Goal: Transaction & Acquisition: Book appointment/travel/reservation

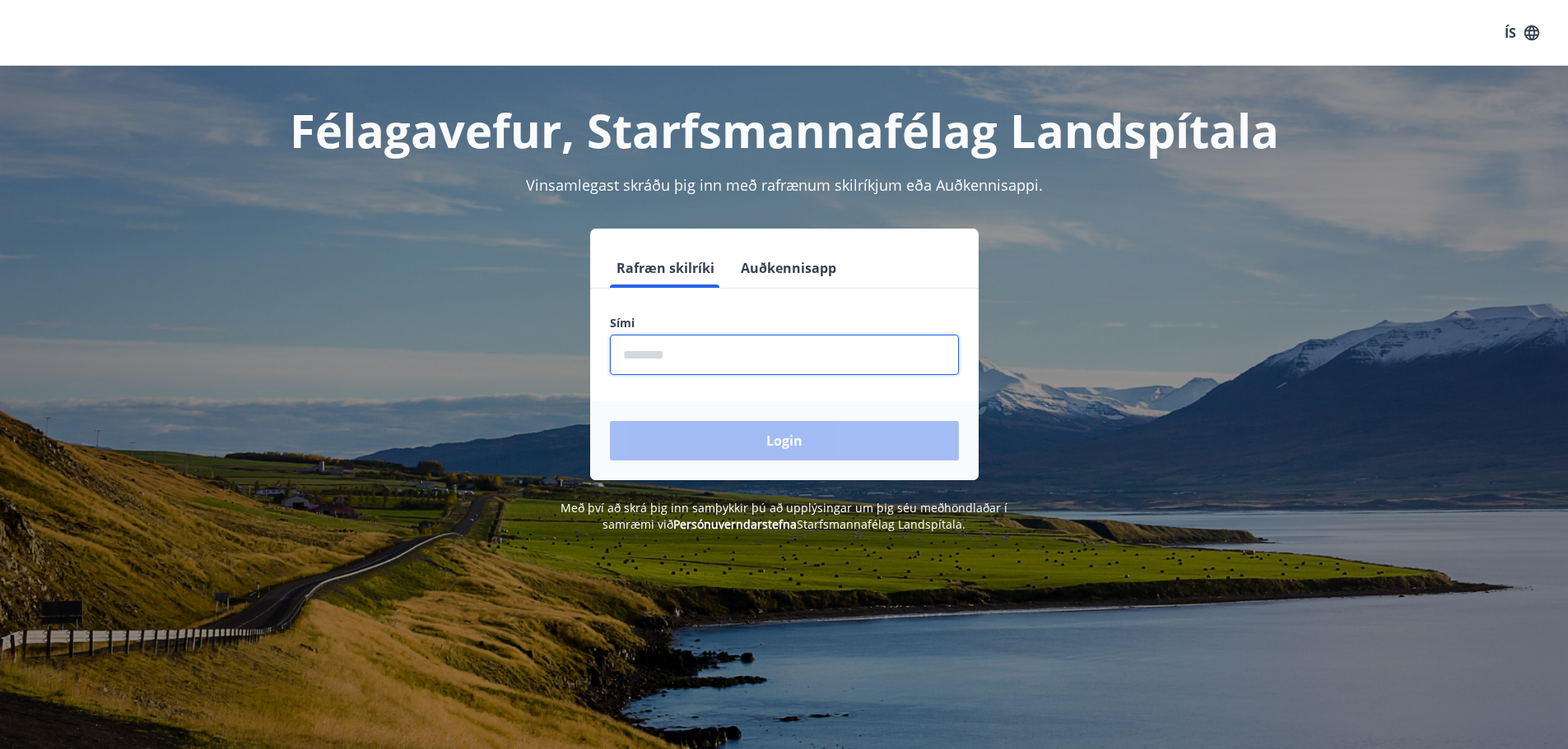
click at [687, 354] on input "phone" at bounding box center [784, 356] width 349 height 41
type input "********"
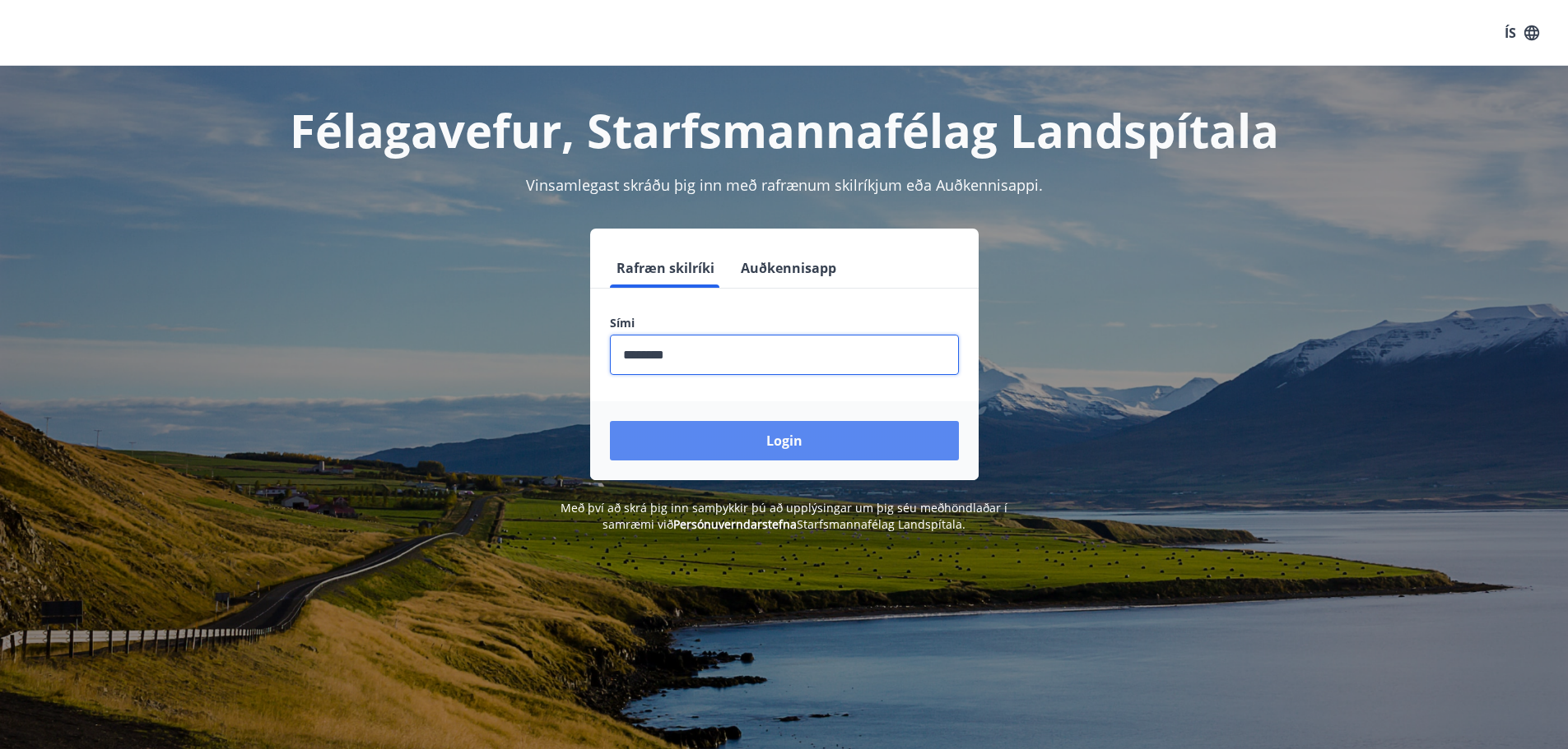
click at [705, 445] on button "Login" at bounding box center [784, 441] width 349 height 40
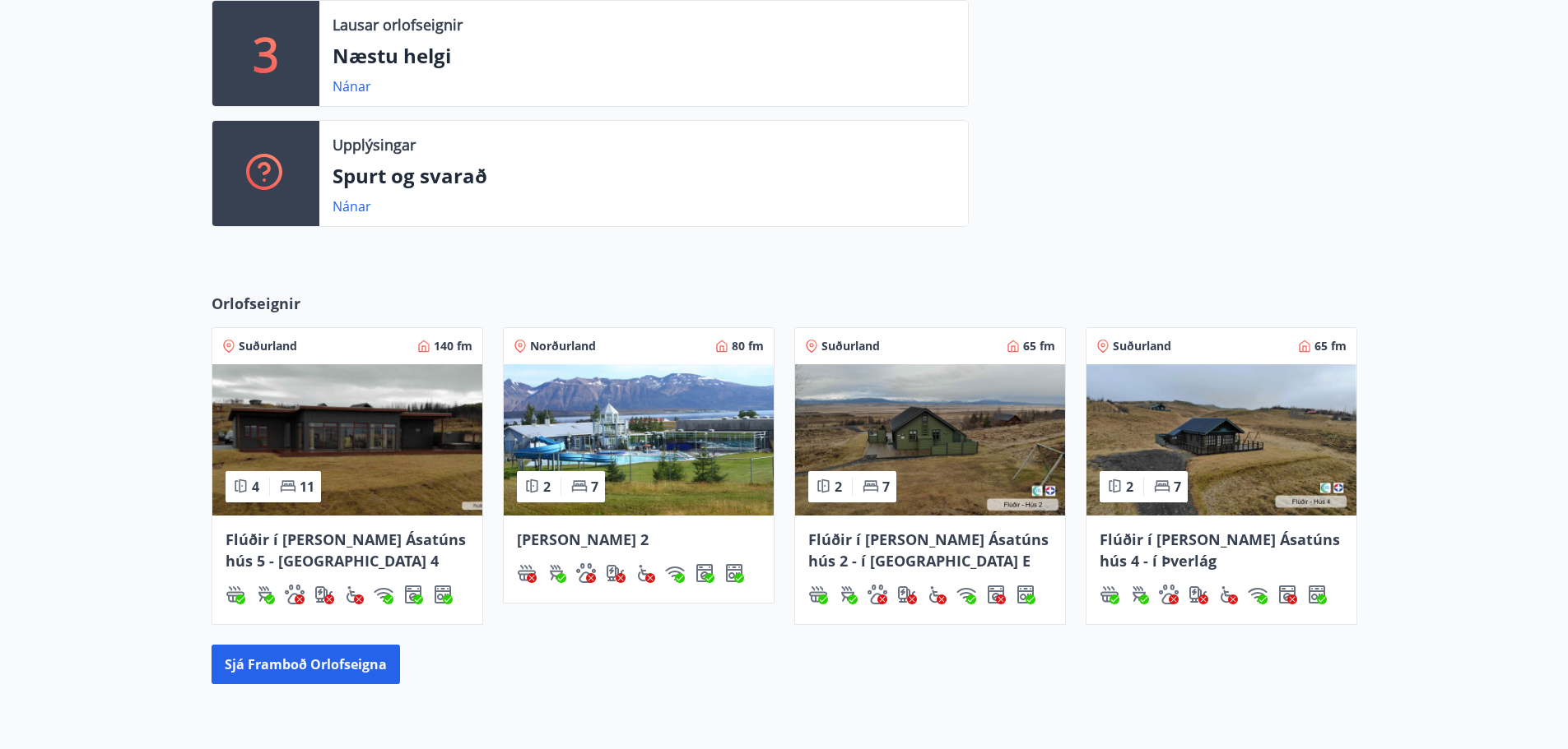
scroll to position [658, 0]
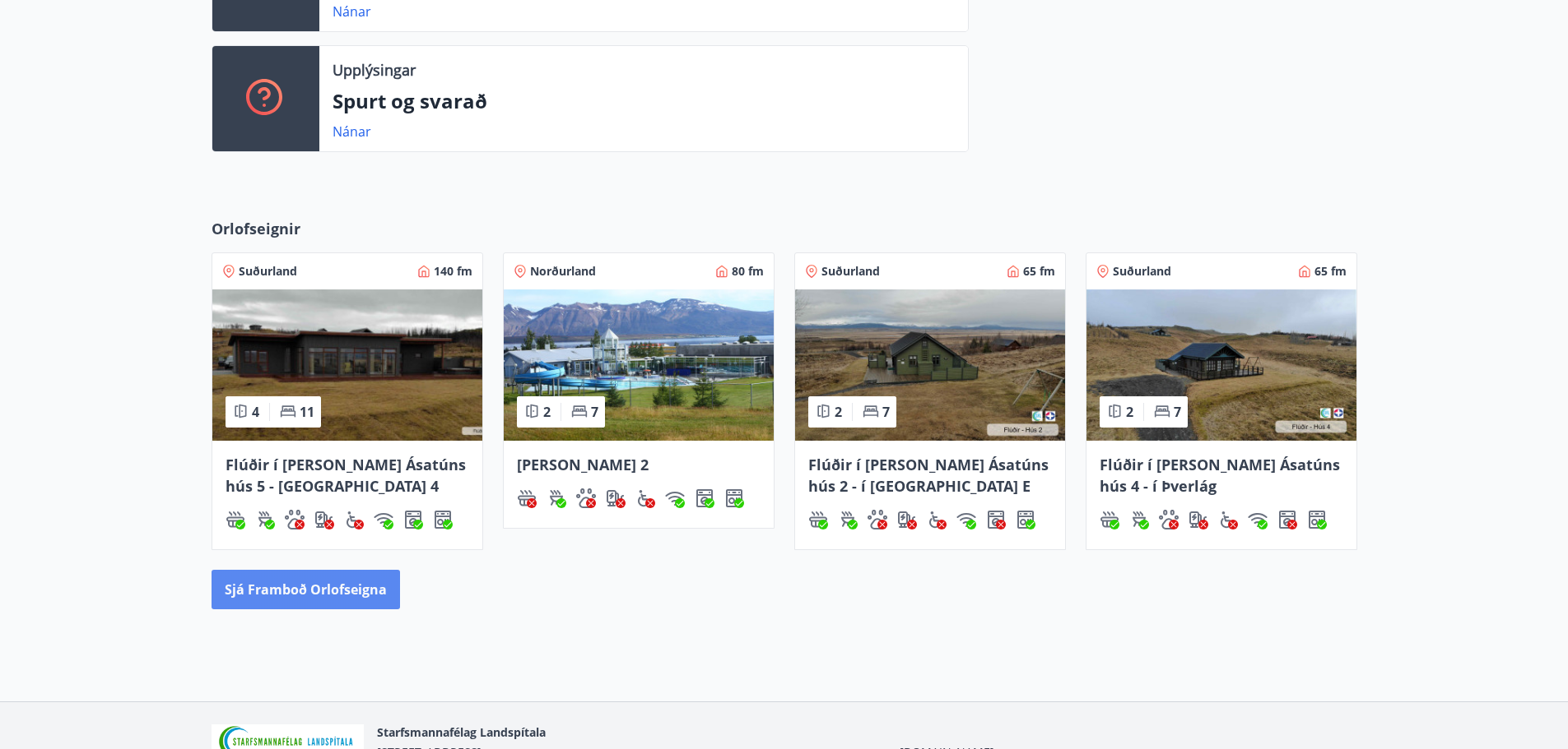
click at [305, 585] on button "Sjá framboð orlofseigna" at bounding box center [306, 589] width 188 height 40
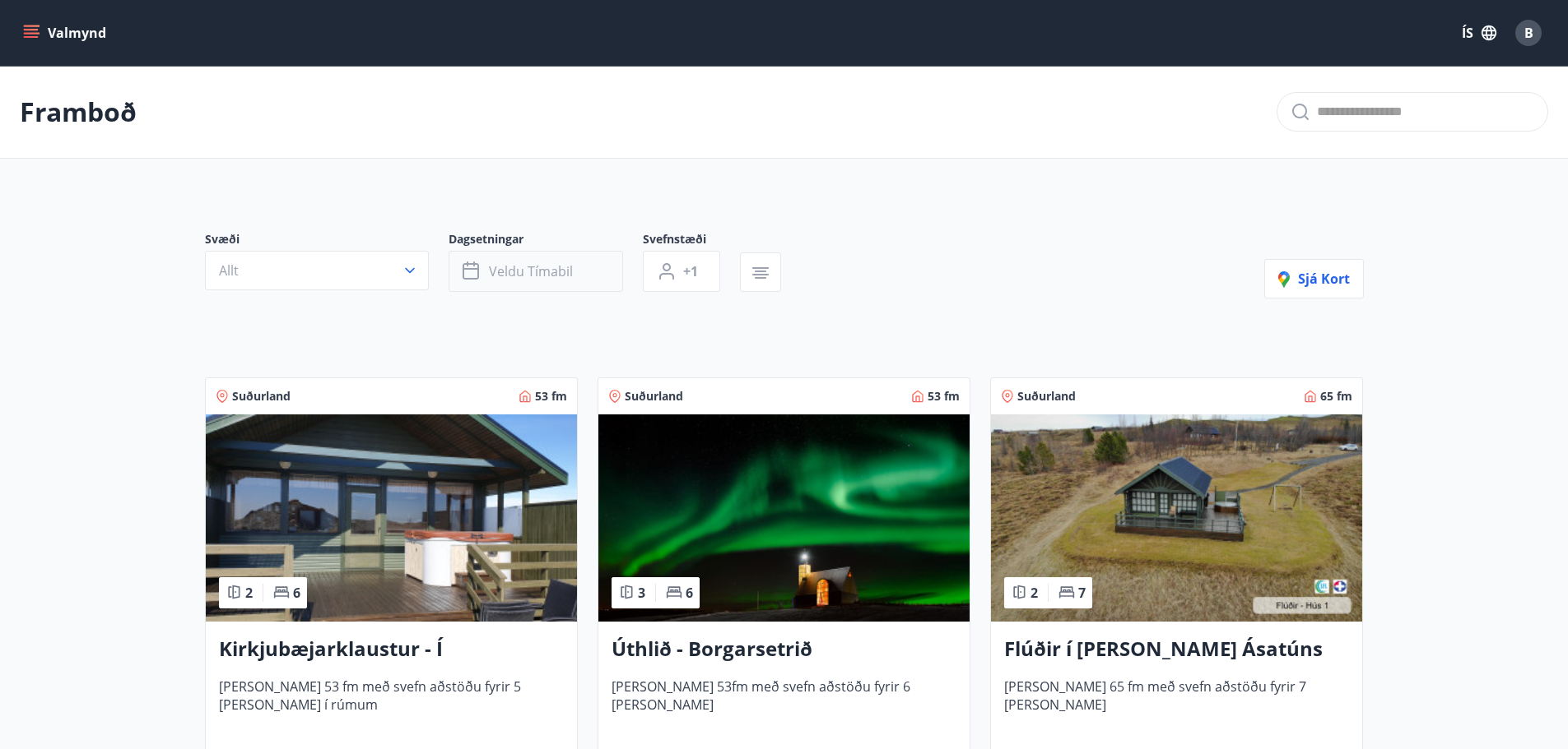
click at [508, 265] on span "Veldu tímabil" at bounding box center [530, 272] width 84 height 18
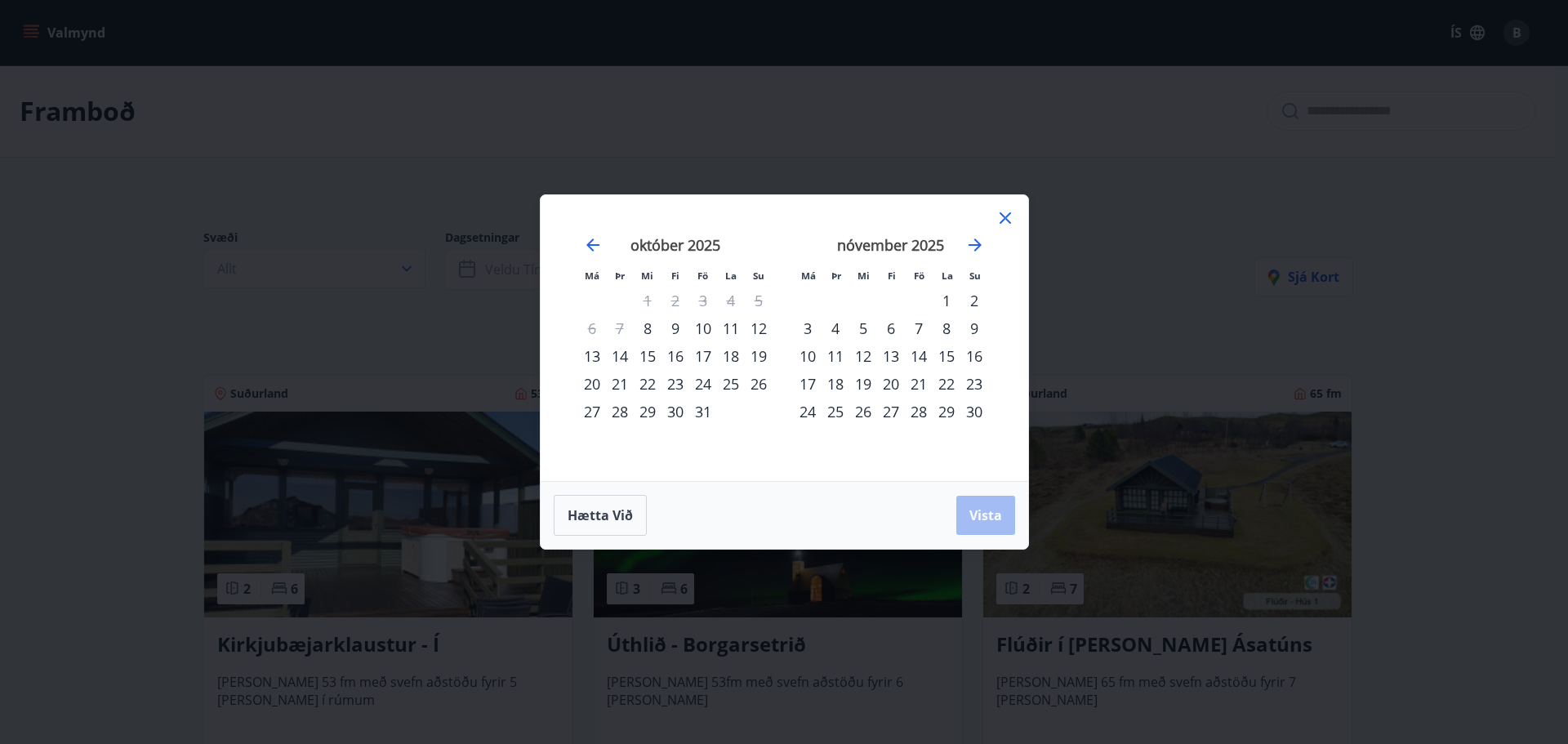
click at [922, 413] on div "28" at bounding box center [919, 412] width 28 height 28
click at [973, 407] on div "30" at bounding box center [974, 412] width 28 height 28
click at [993, 521] on span "Vista" at bounding box center [986, 516] width 33 height 18
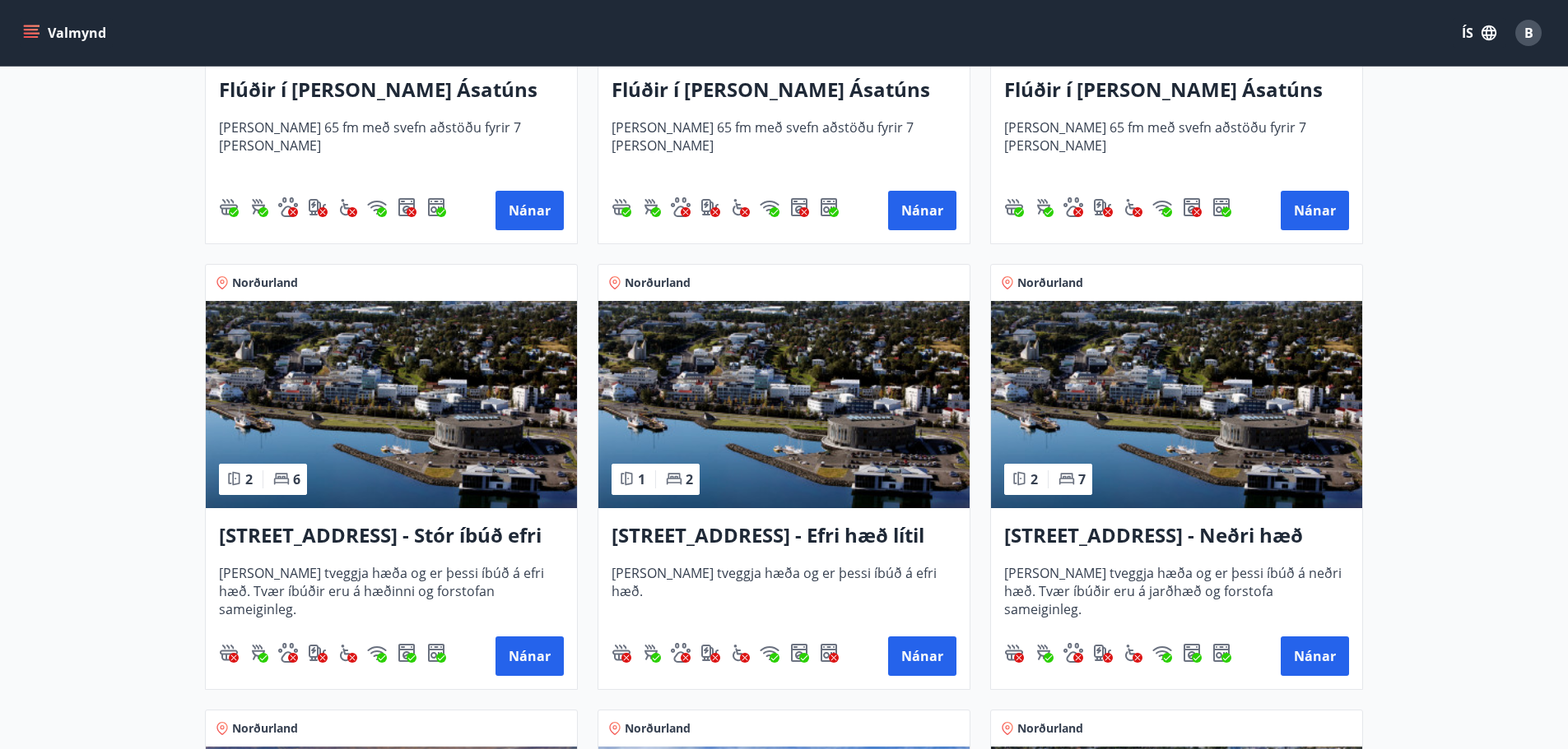
scroll to position [1152, 0]
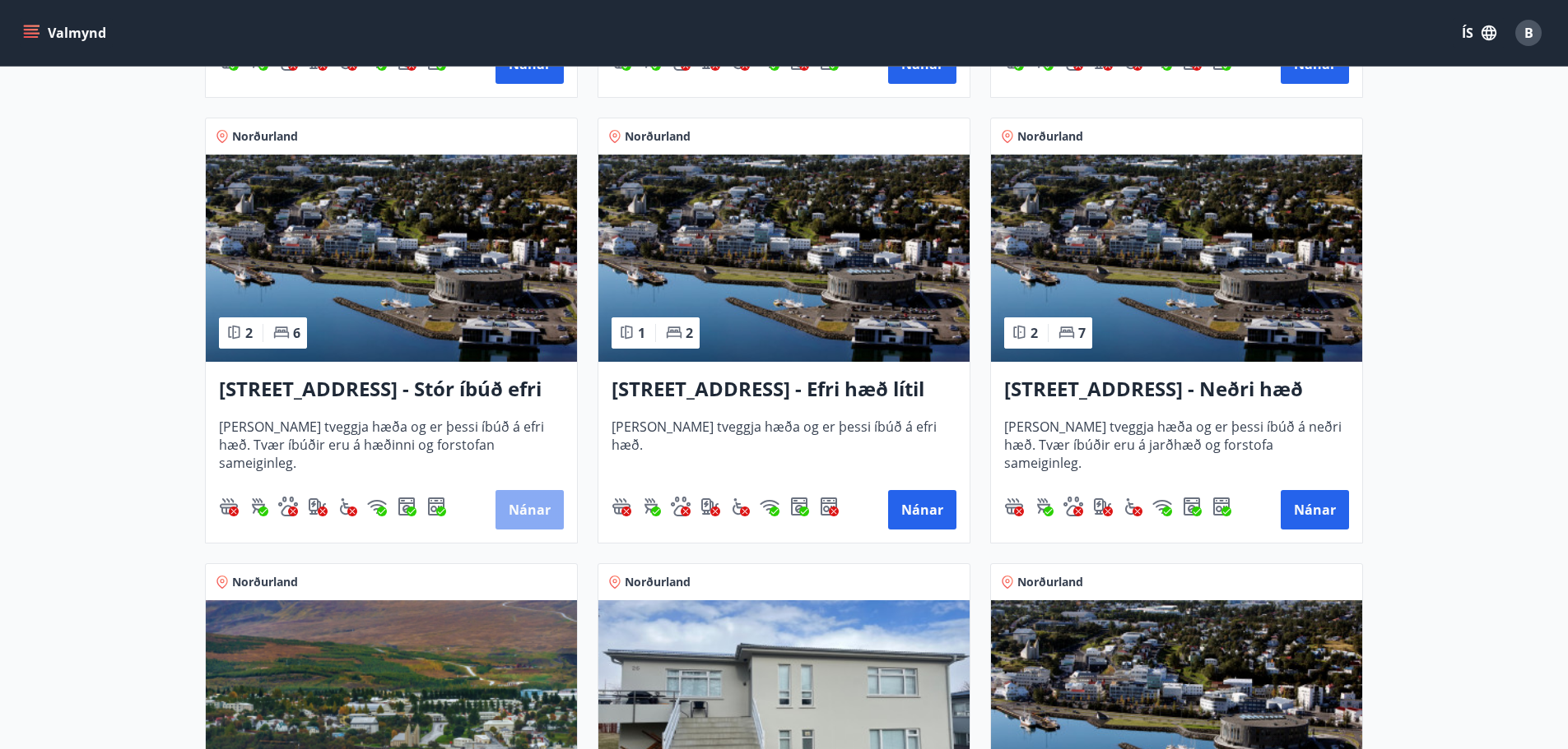
click at [528, 503] on button "Nánar" at bounding box center [529, 510] width 68 height 40
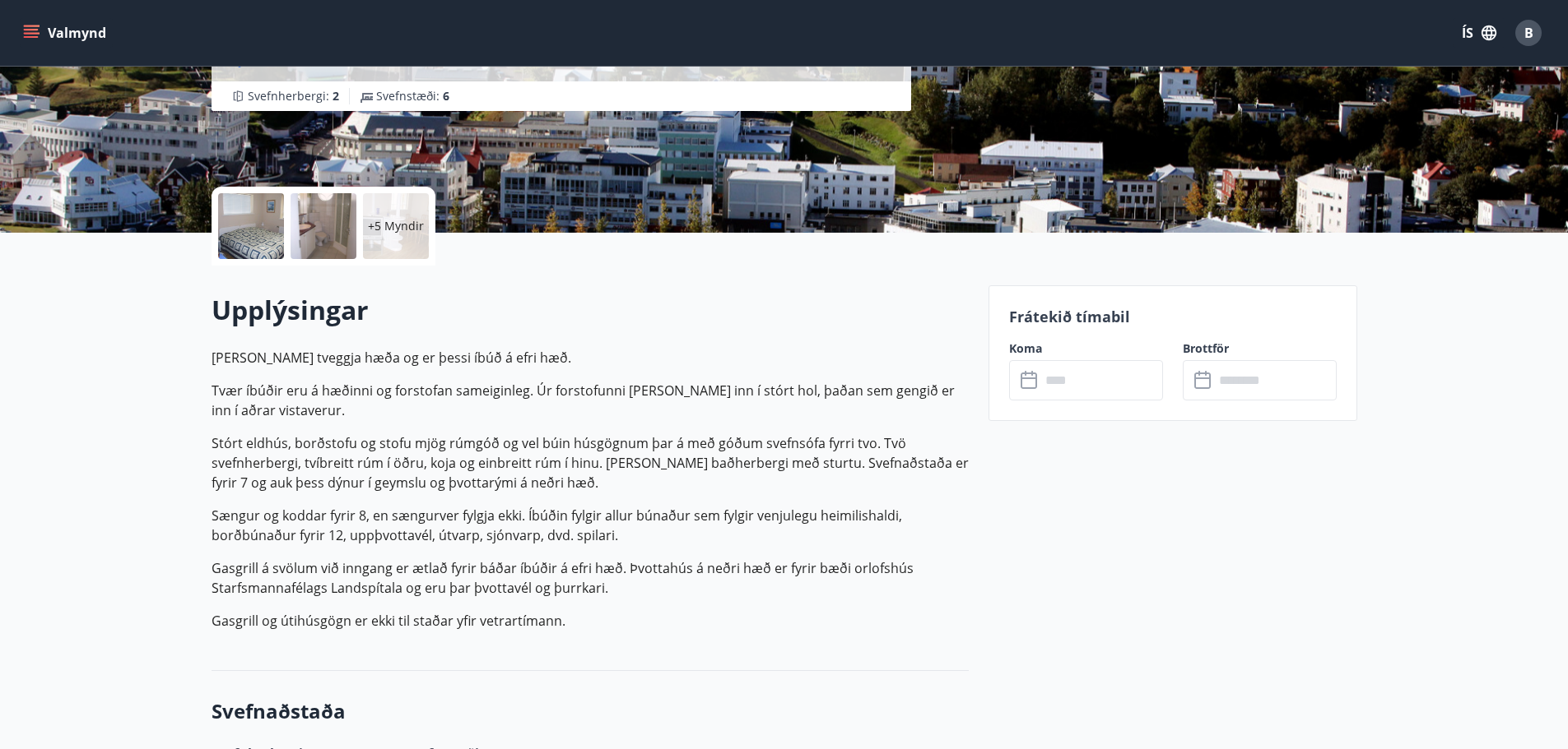
scroll to position [276, 0]
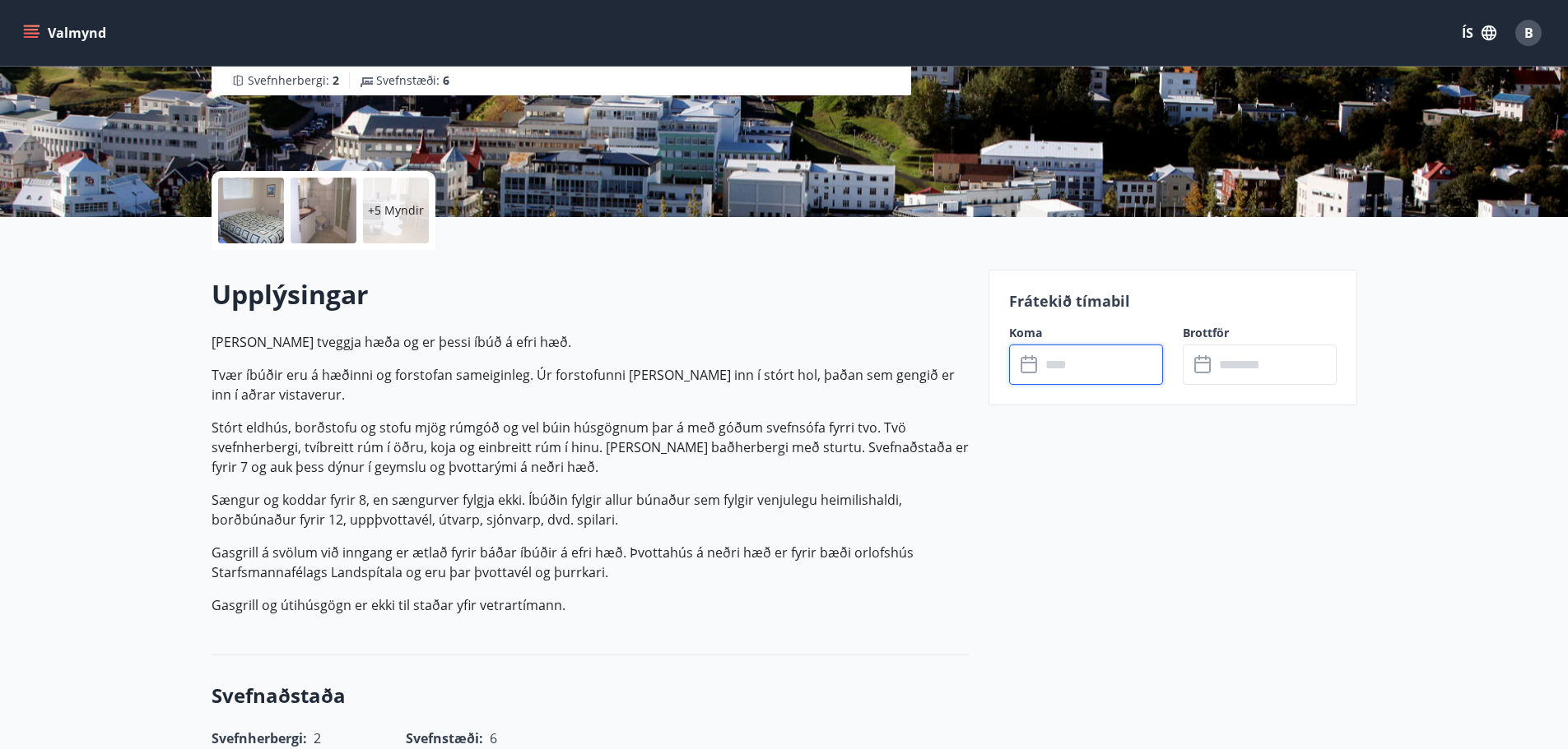
click at [1095, 366] on input "text" at bounding box center [1101, 365] width 123 height 41
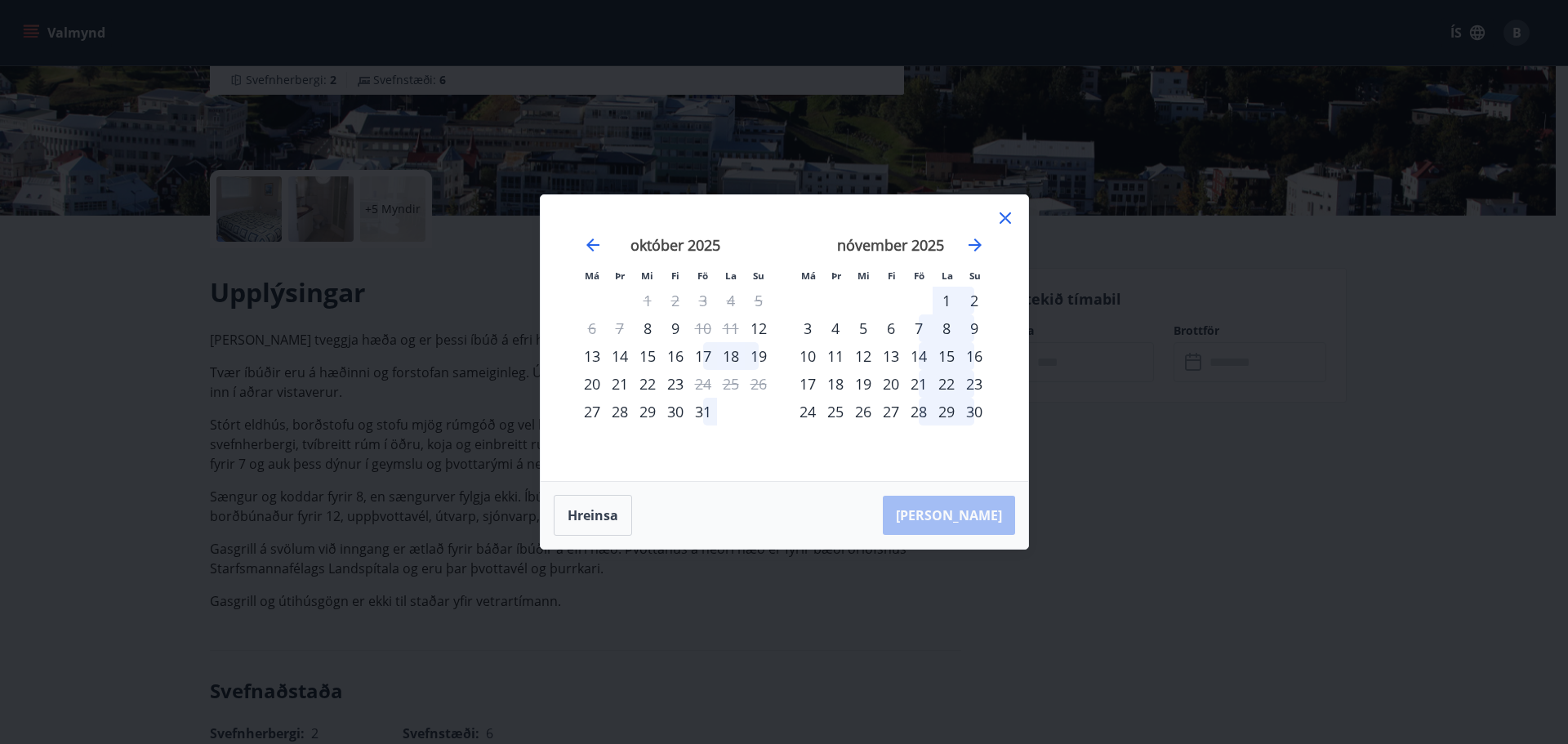
click at [925, 411] on div "28" at bounding box center [919, 412] width 28 height 28
click at [973, 412] on div "30" at bounding box center [974, 412] width 28 height 28
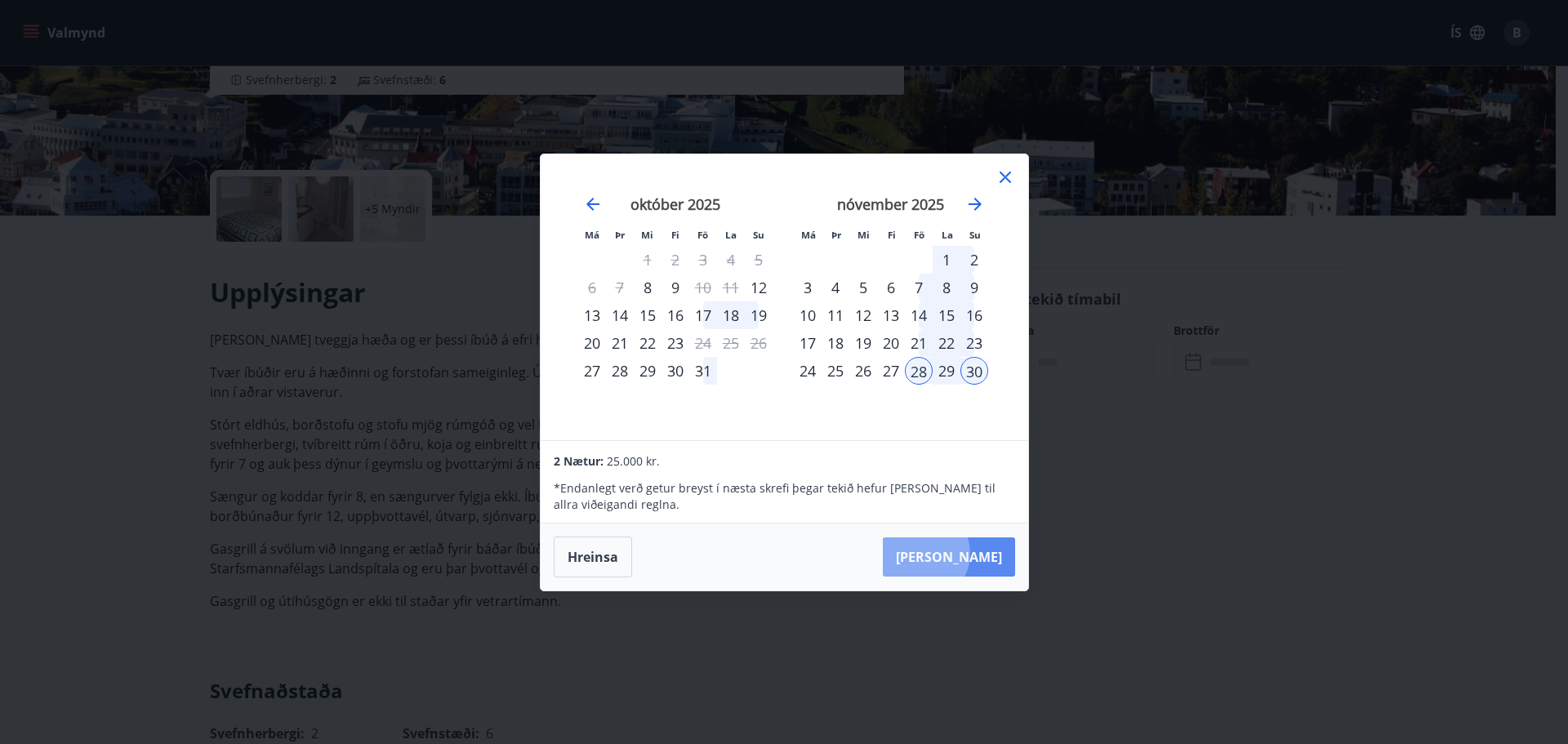
click at [972, 553] on button "[PERSON_NAME]" at bounding box center [949, 557] width 132 height 39
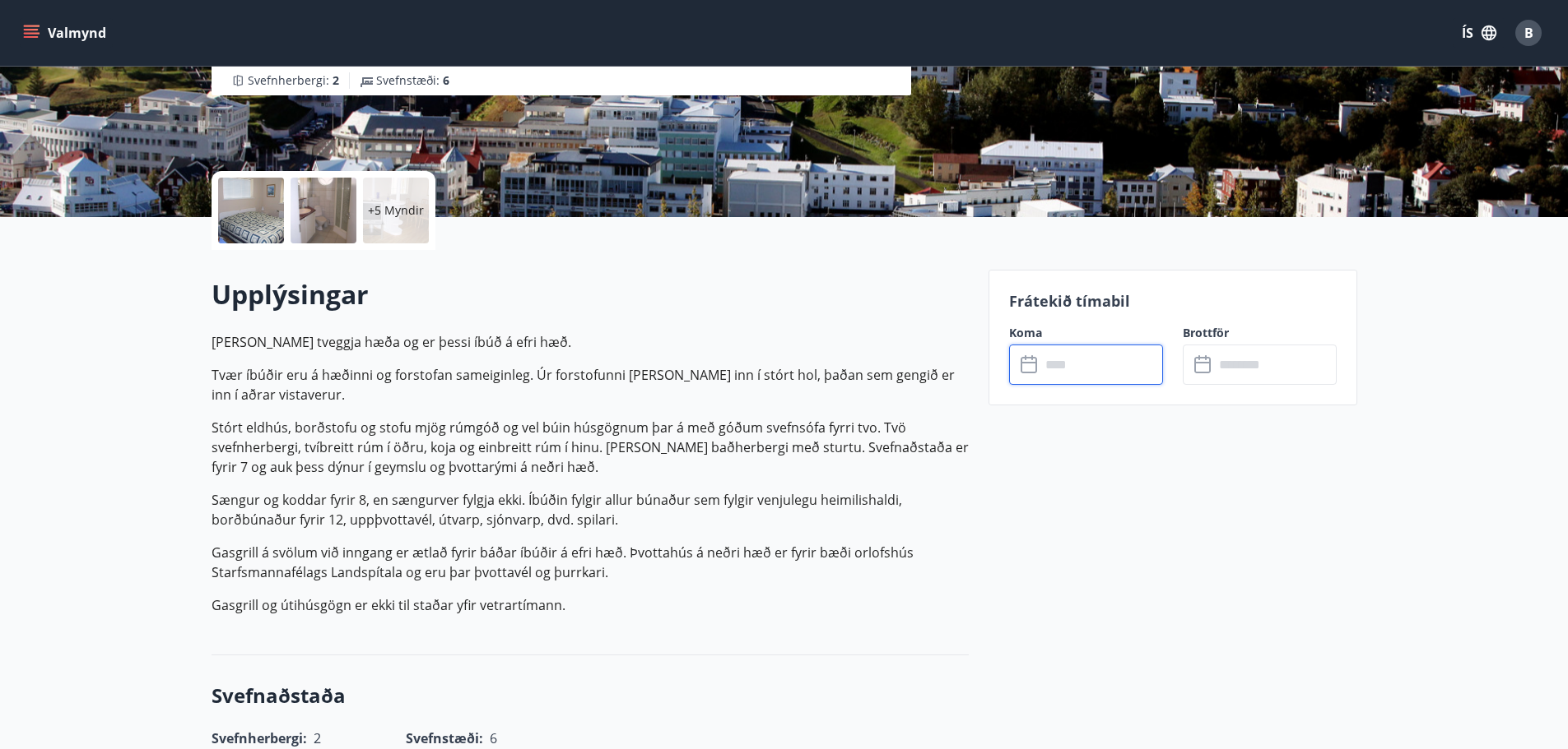
type input "******"
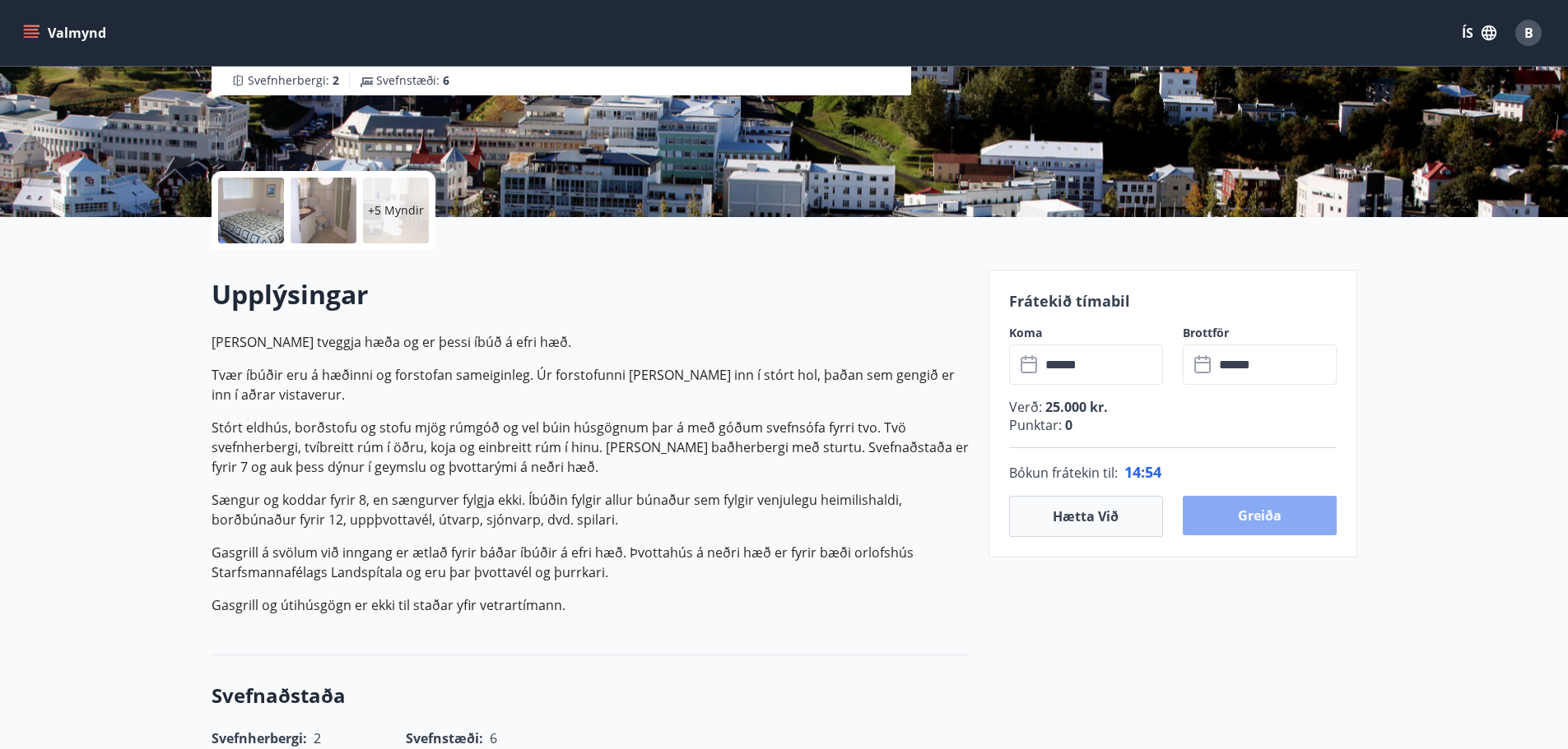
click at [1286, 516] on button "Greiða" at bounding box center [1259, 515] width 154 height 40
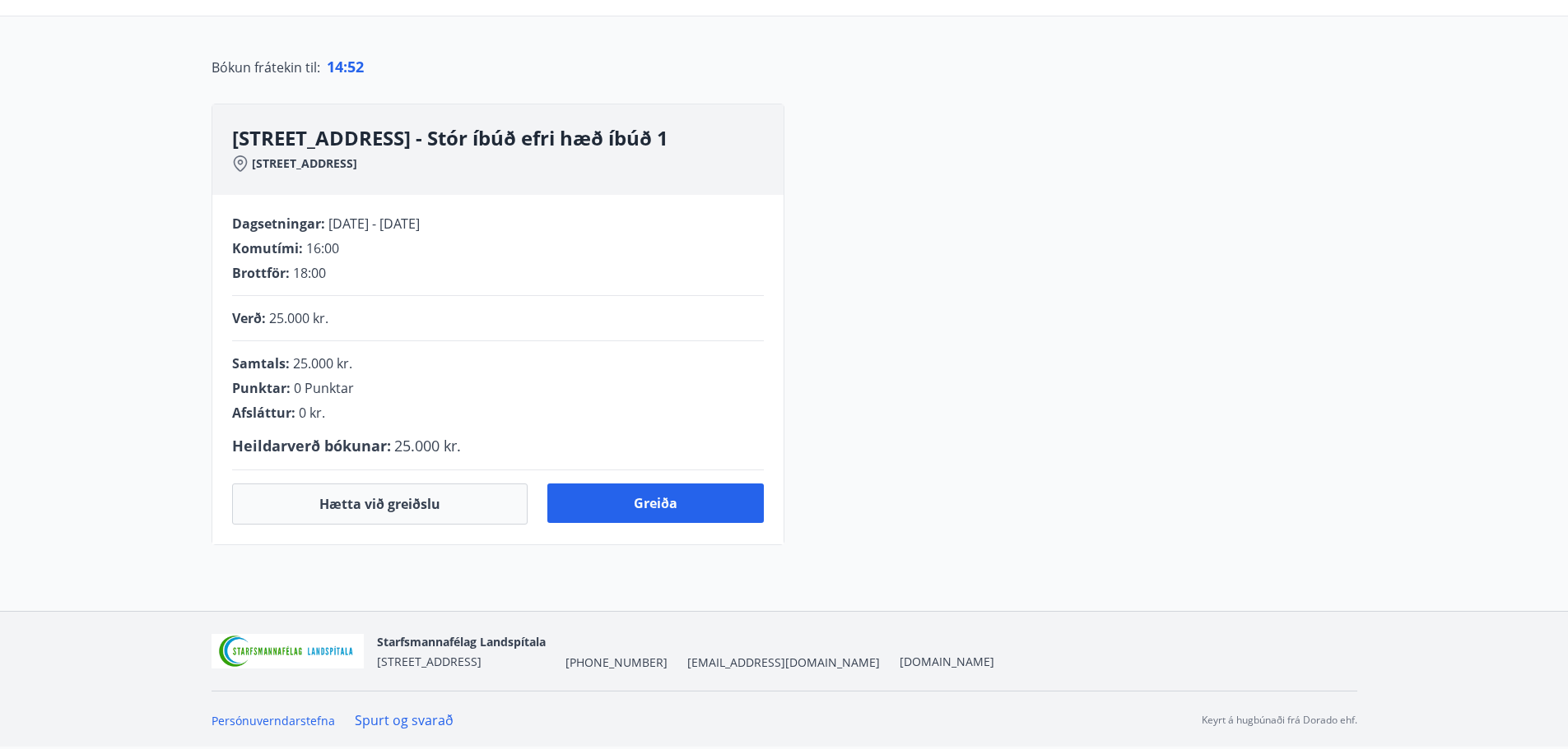
scroll to position [276, 0]
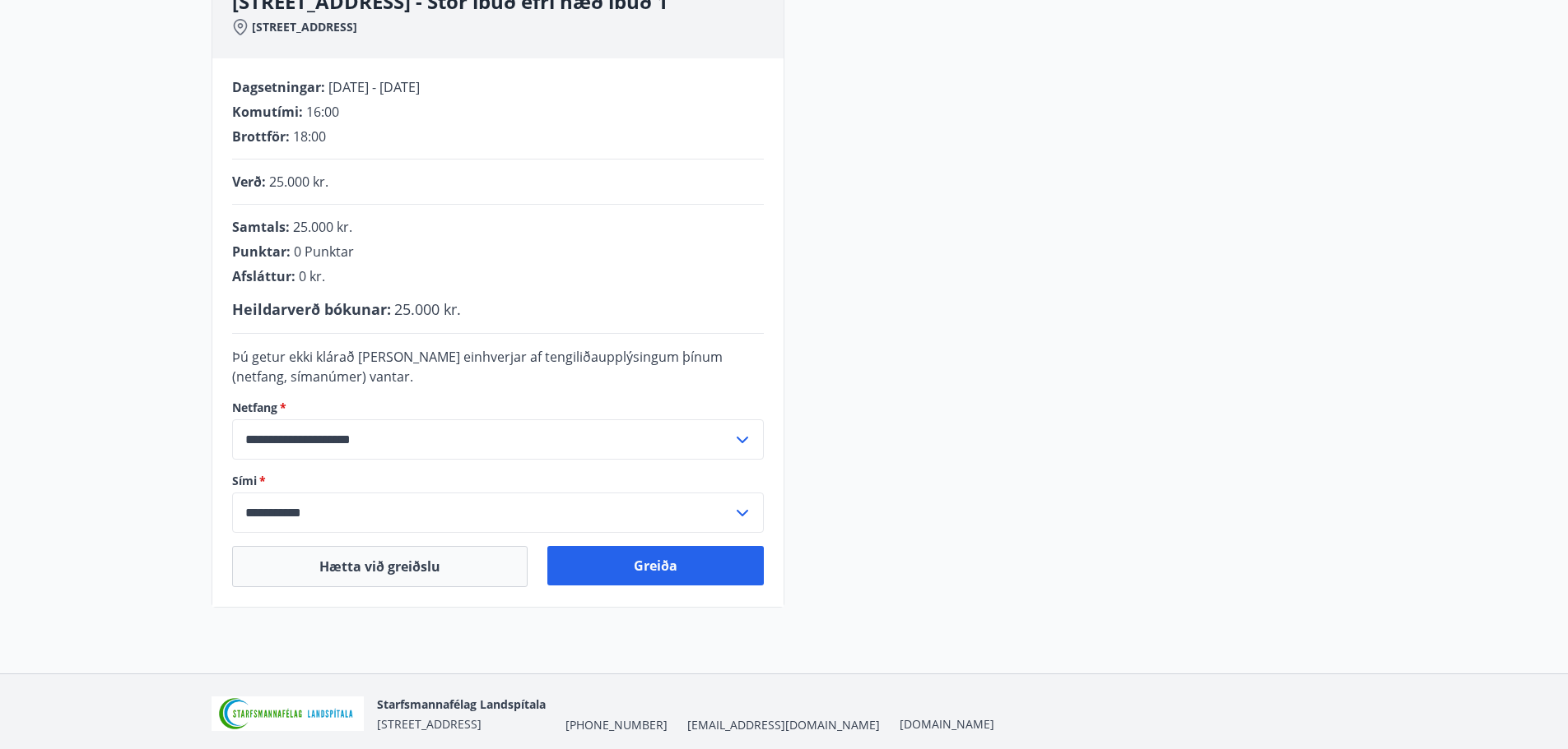
drag, startPoint x: 595, startPoint y: 568, endPoint x: 965, endPoint y: 279, distance: 469.5
click at [965, 279] on div "**********" at bounding box center [784, 287] width 1146 height 641
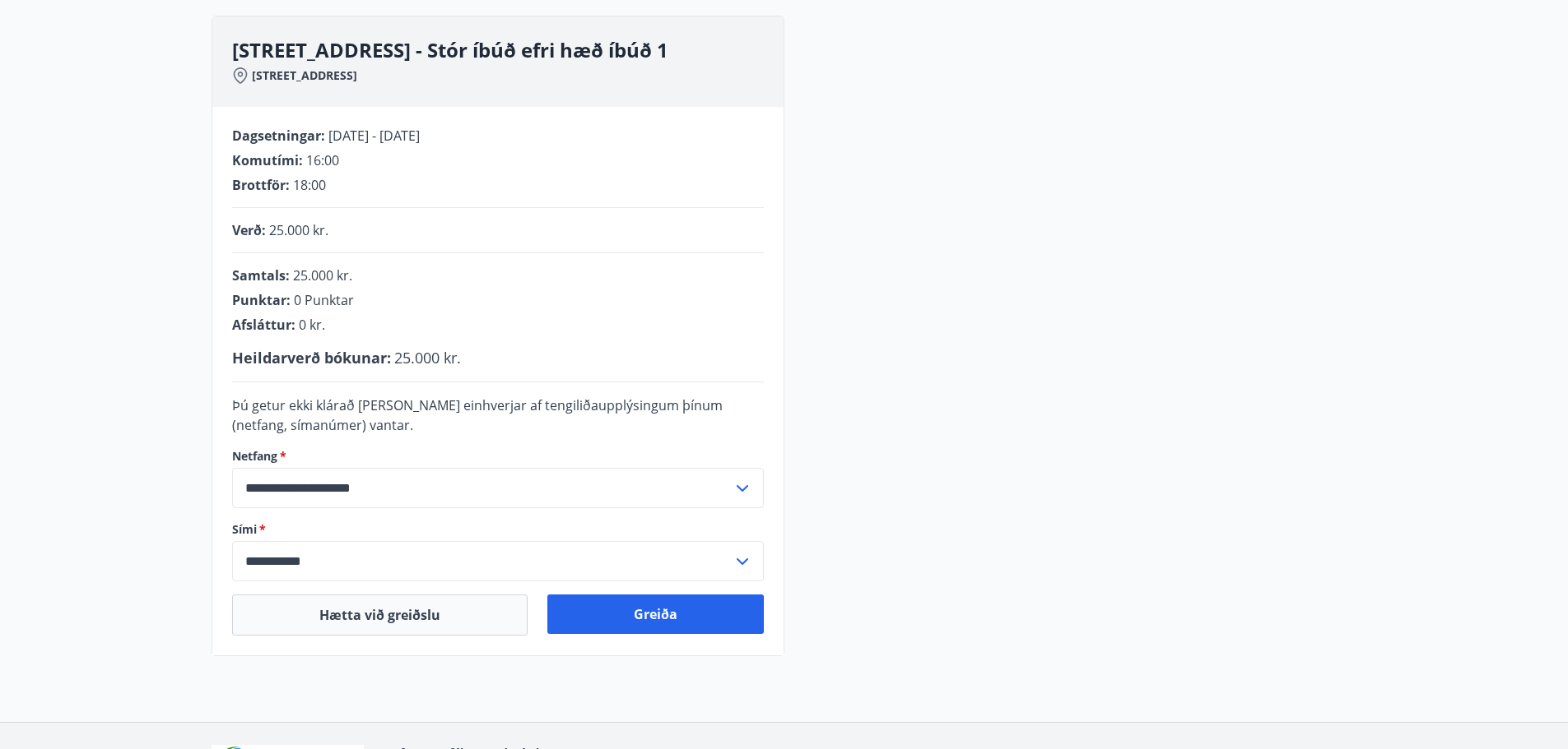
scroll to position [247, 0]
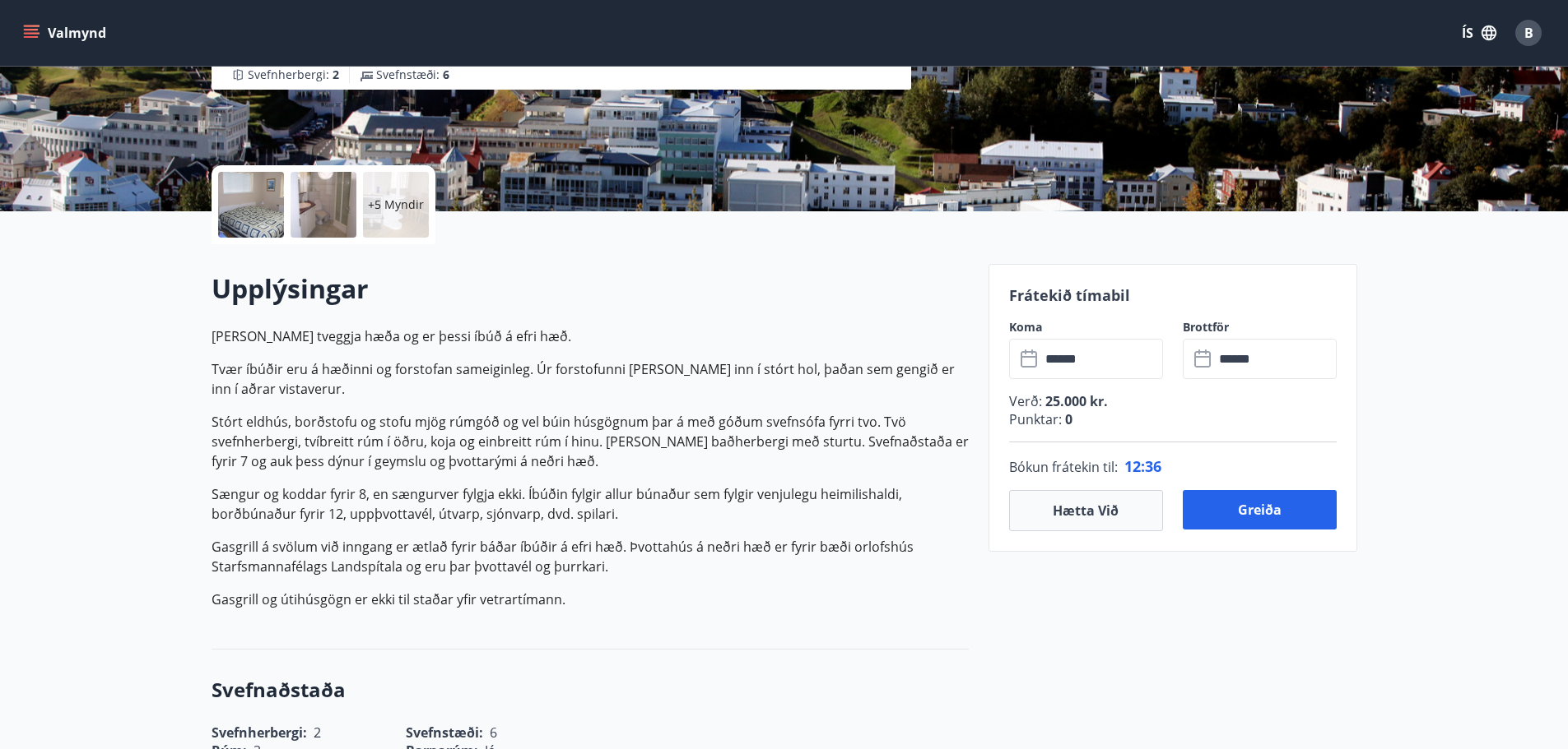
scroll to position [329, 0]
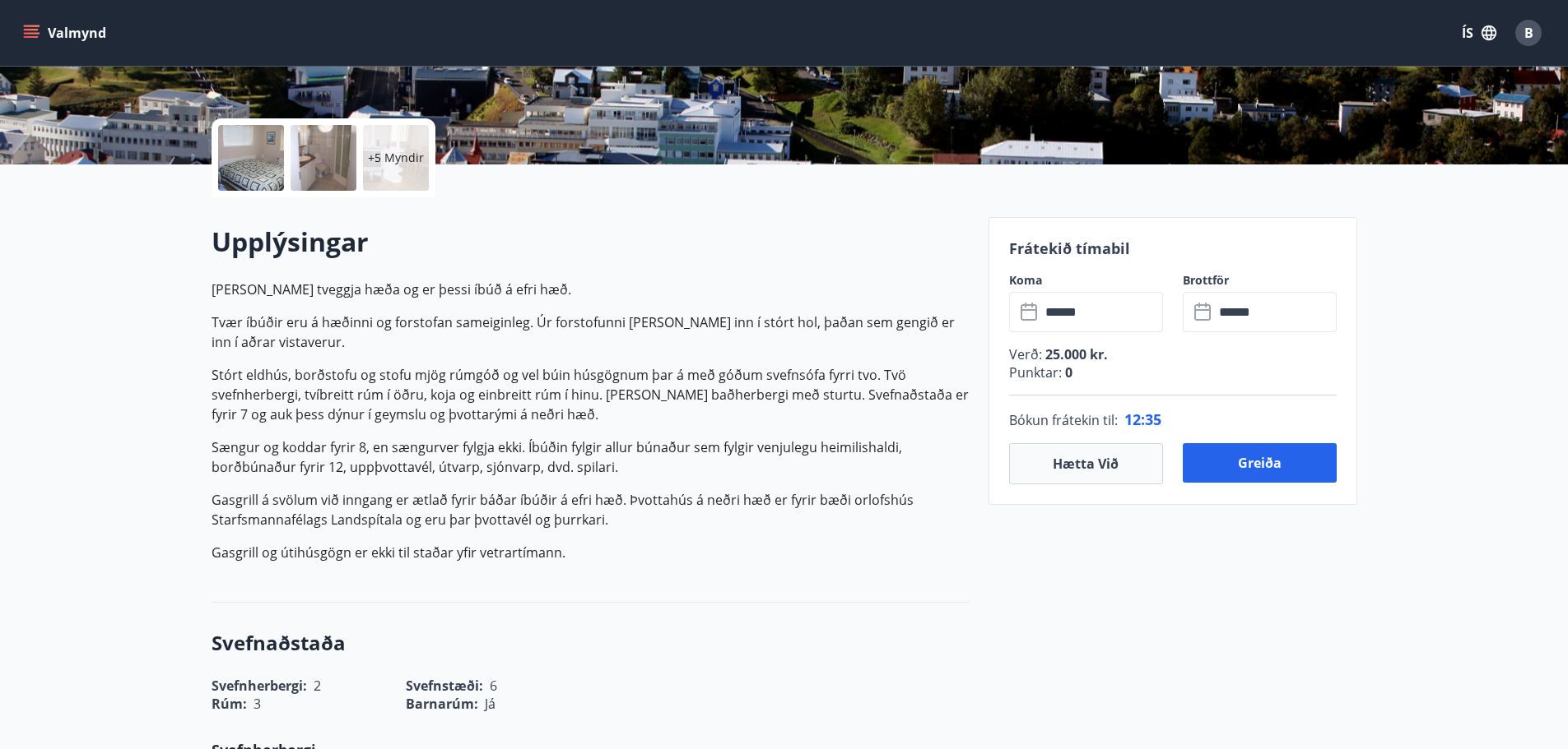
click at [1112, 320] on input "******" at bounding box center [1101, 312] width 123 height 41
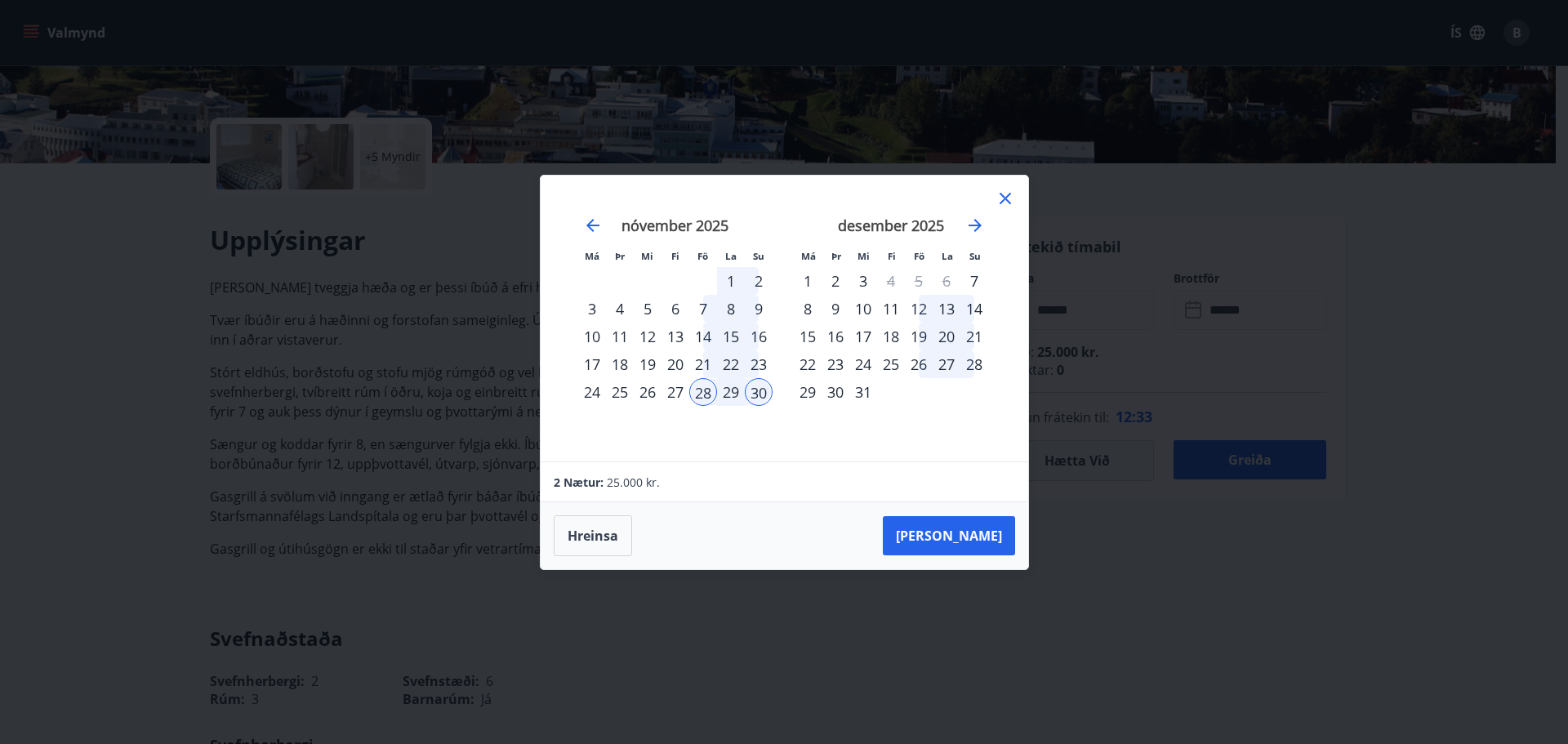
click at [733, 390] on div "29" at bounding box center [731, 392] width 28 height 28
click at [569, 538] on button "Hreinsa" at bounding box center [593, 536] width 79 height 41
click at [707, 389] on div "28" at bounding box center [703, 392] width 28 height 28
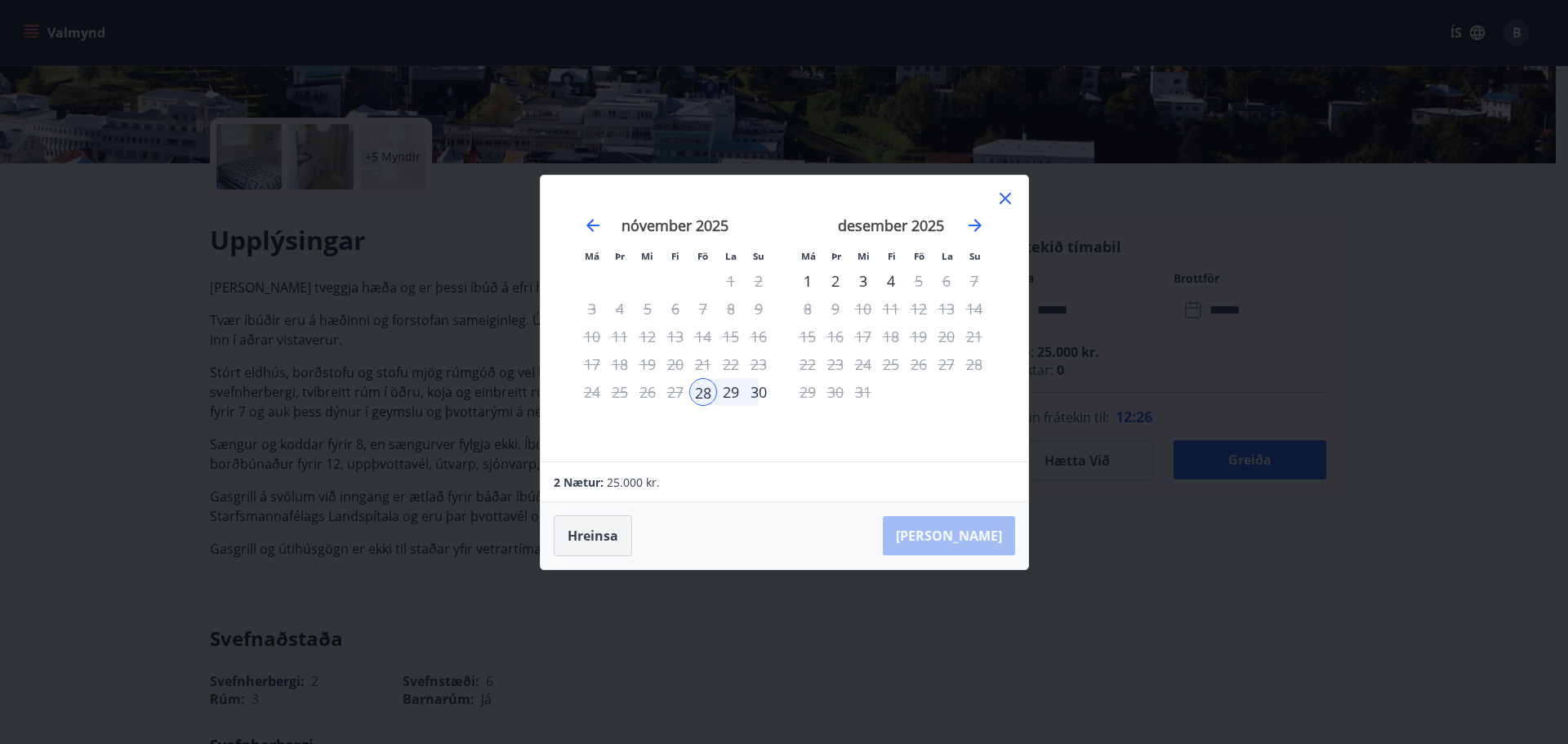
click at [584, 548] on button "Hreinsa" at bounding box center [593, 536] width 79 height 41
click at [730, 390] on div "29" at bounding box center [731, 392] width 28 height 28
click at [759, 392] on div "30" at bounding box center [758, 392] width 28 height 28
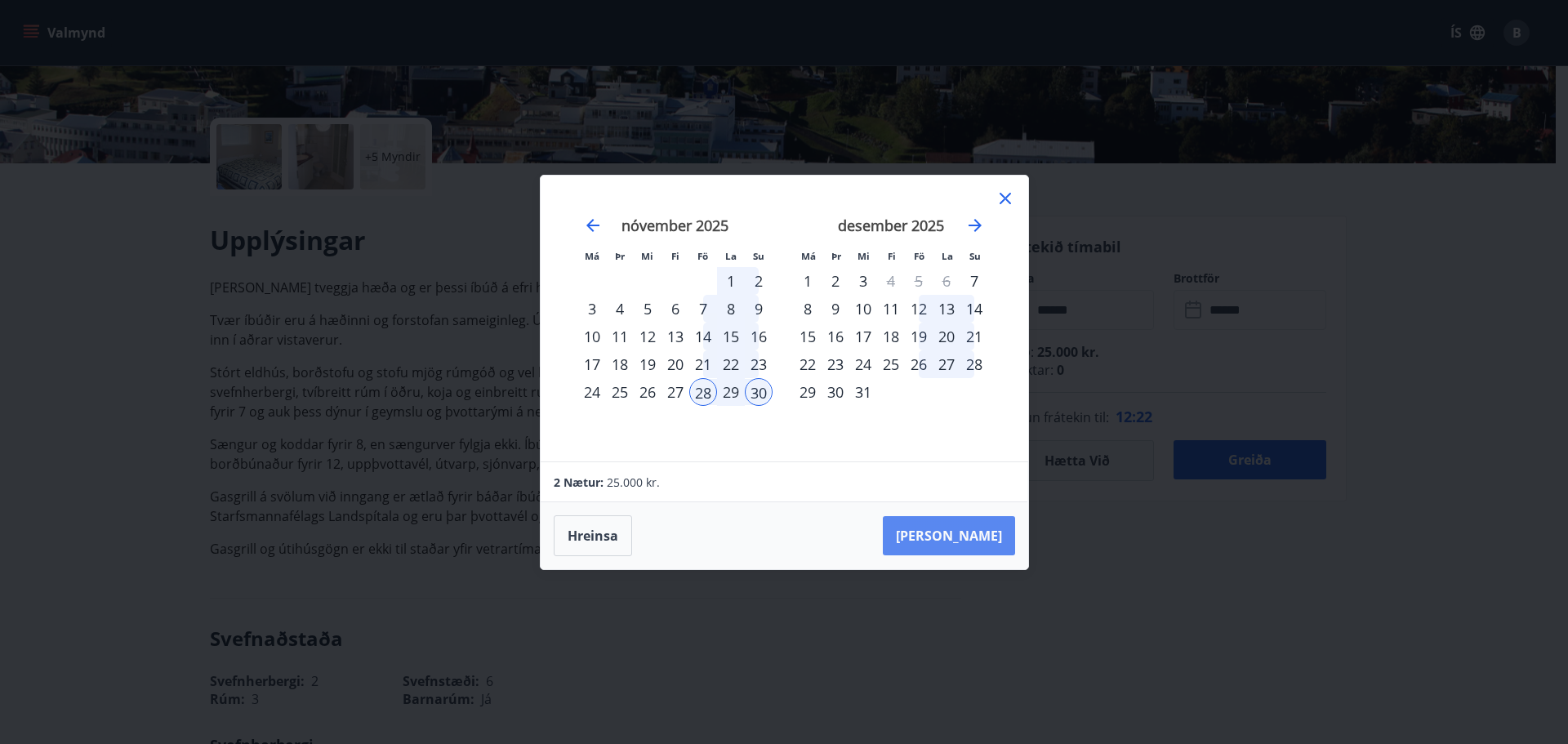
click at [975, 542] on button "[PERSON_NAME]" at bounding box center [949, 536] width 132 height 39
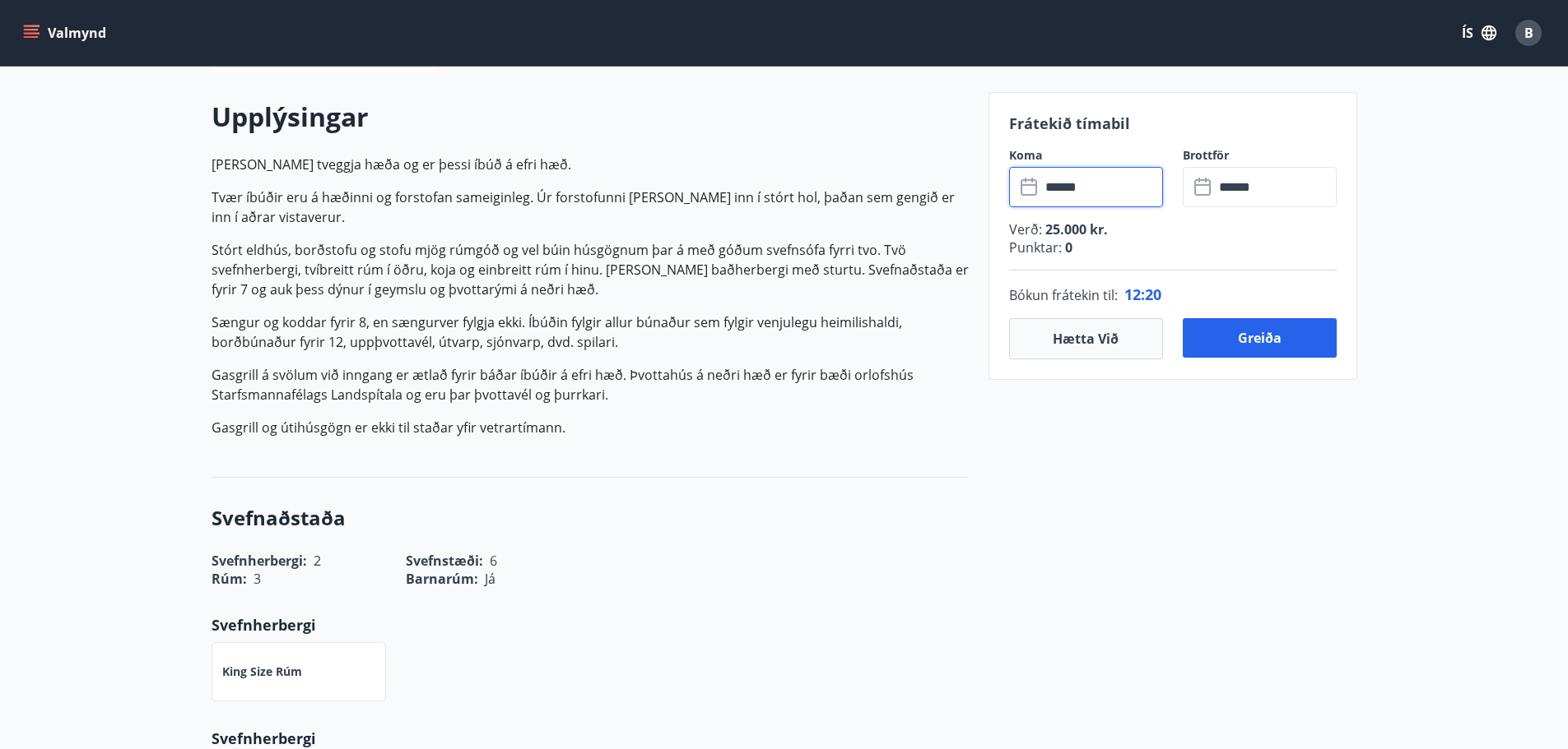
scroll to position [493, 0]
